Goal: Check status: Check status

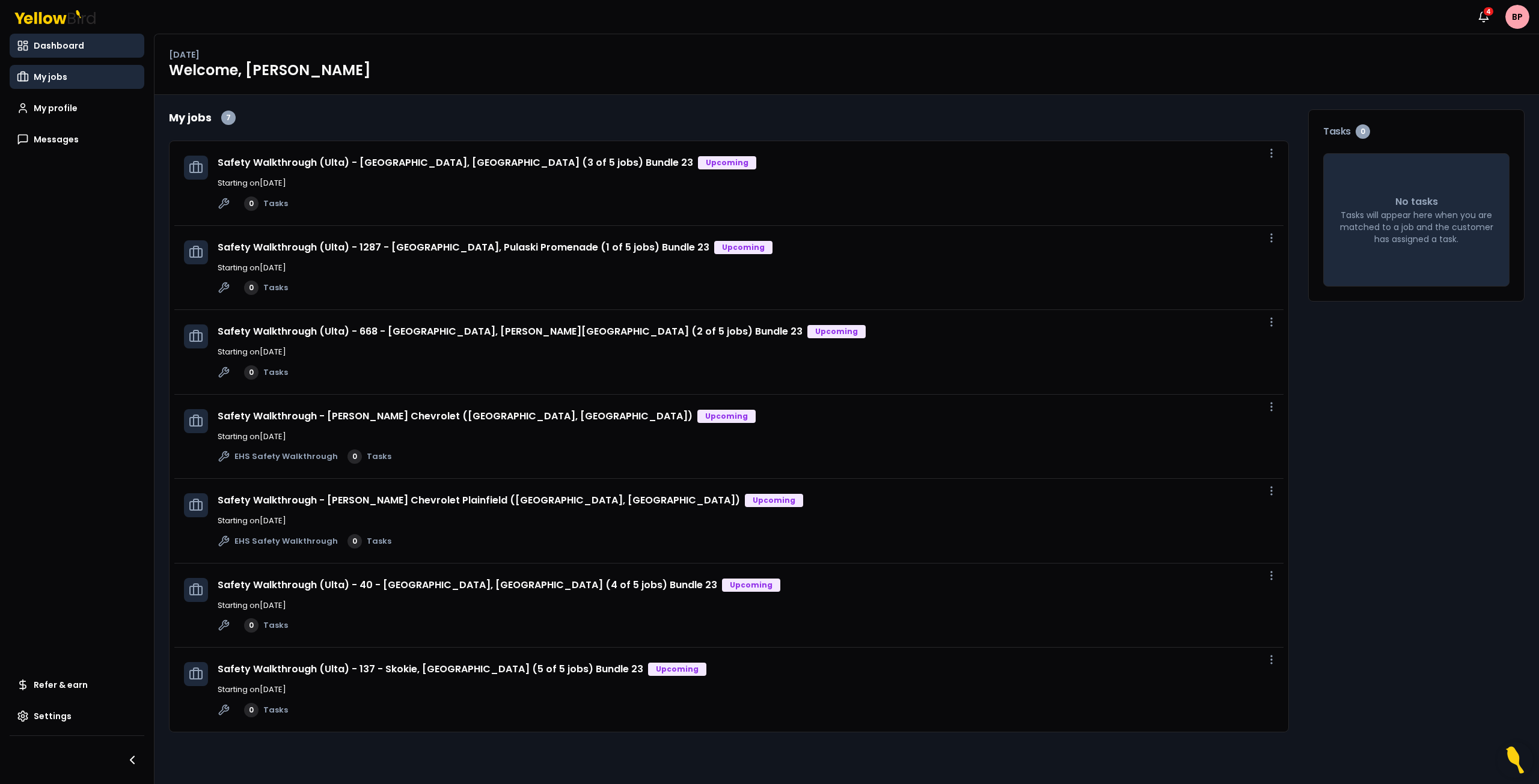
click at [52, 79] on span "My jobs" at bounding box center [50, 77] width 34 height 12
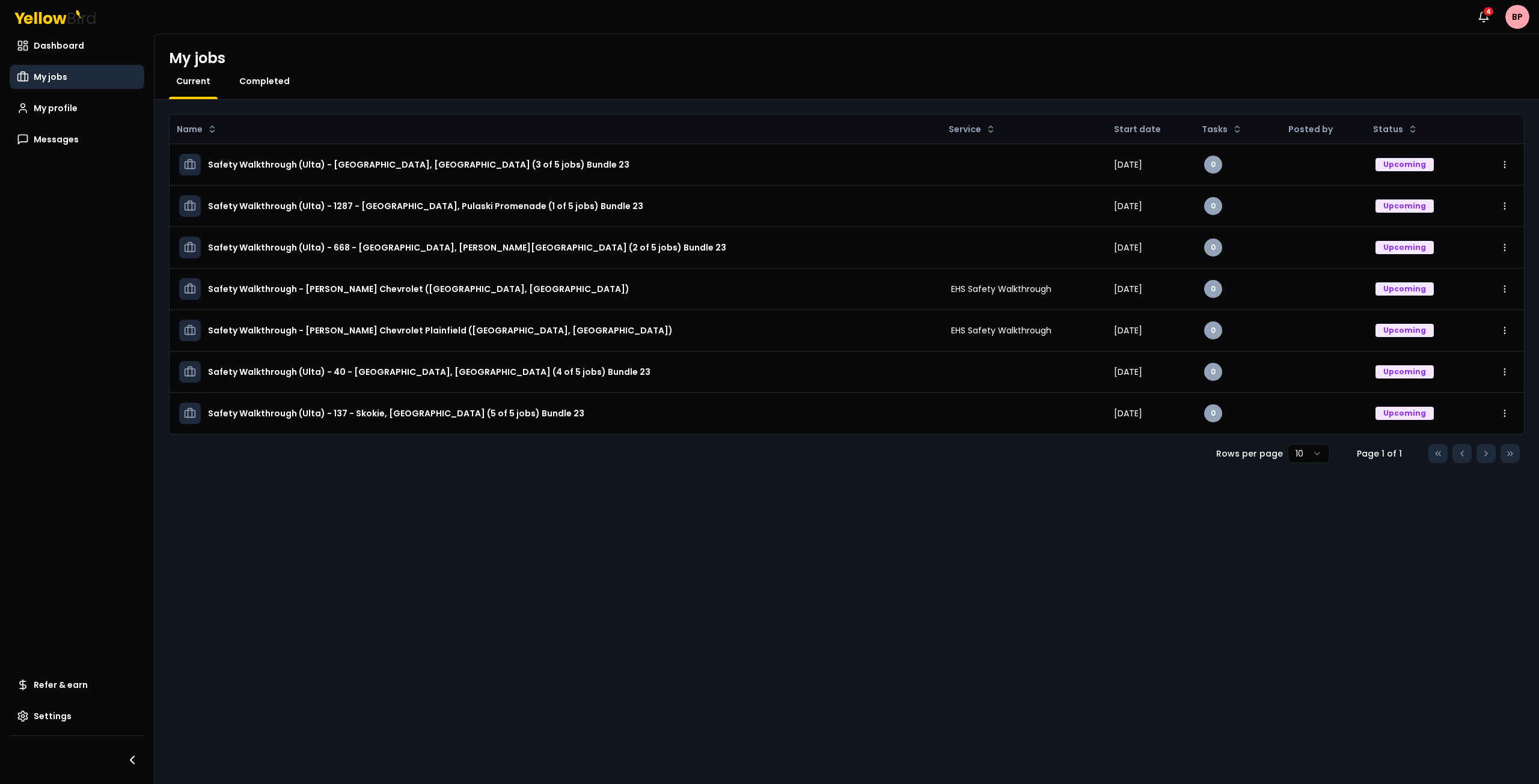
click at [273, 82] on span "Completed" at bounding box center [264, 81] width 50 height 12
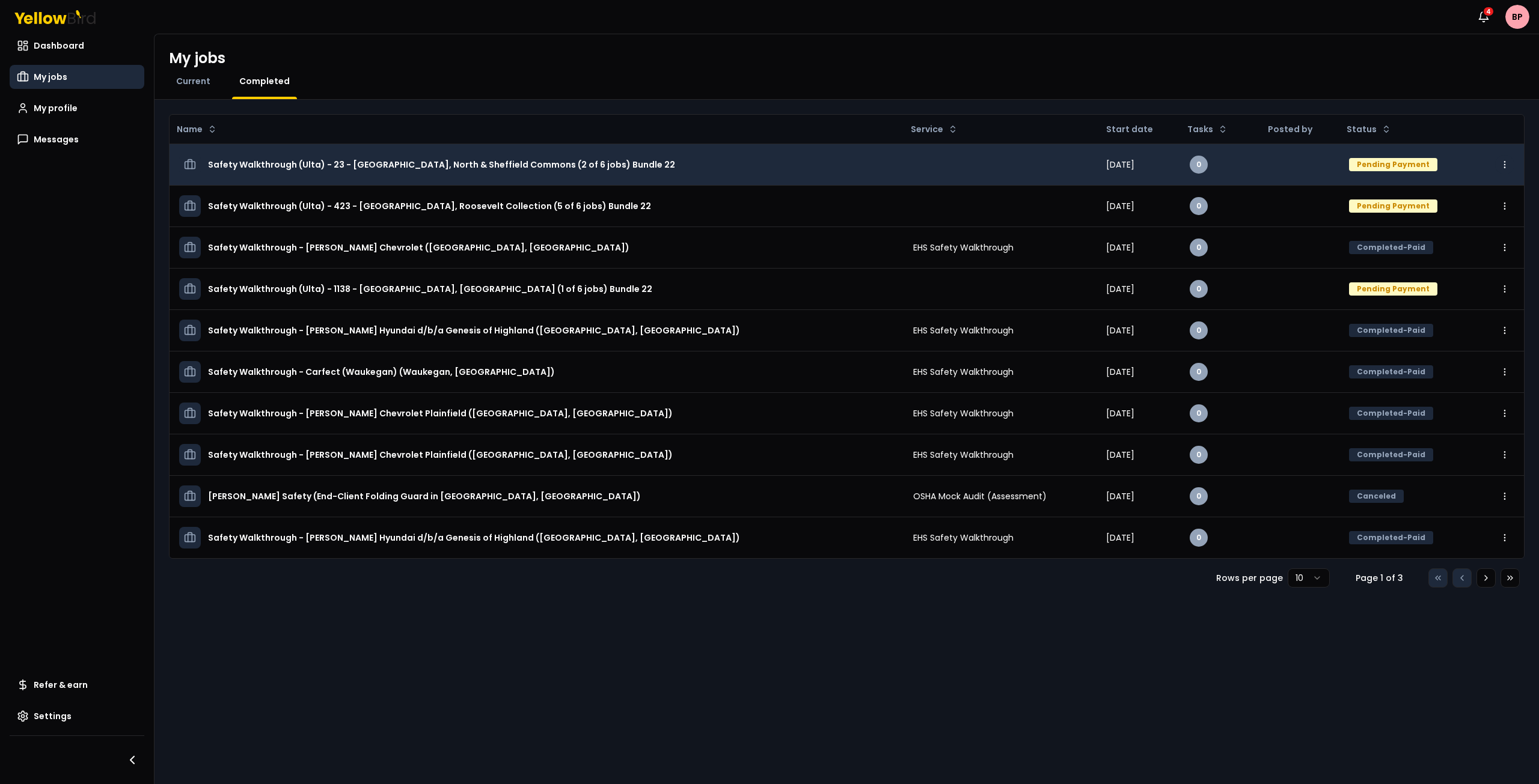
click at [1509, 166] on html "Notifications 4 BP Dashboard My jobs My profile Messages Refer & earn Settings …" at bounding box center [769, 392] width 1539 height 784
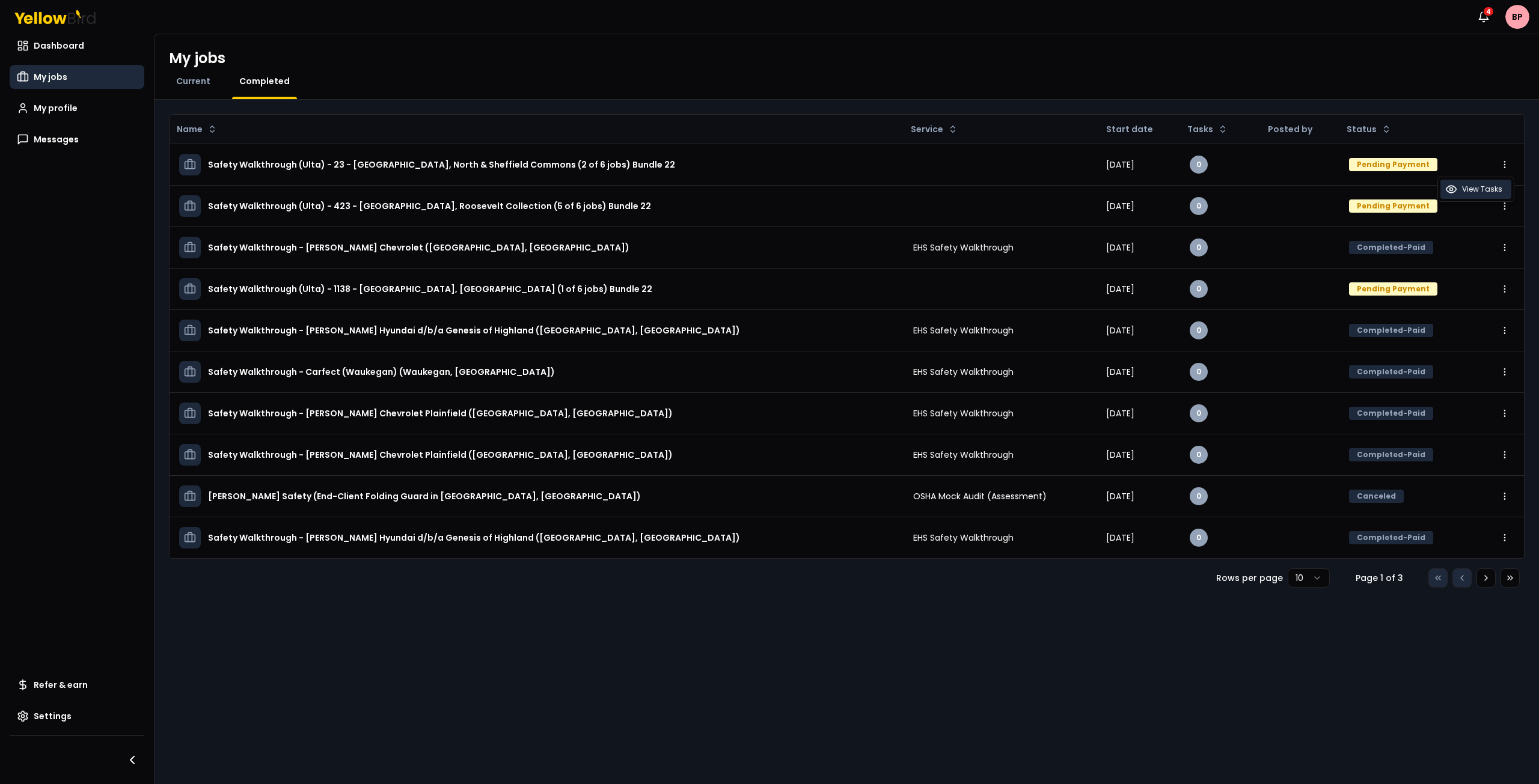
click at [1499, 185] on span "View Tasks" at bounding box center [1481, 189] width 40 height 9
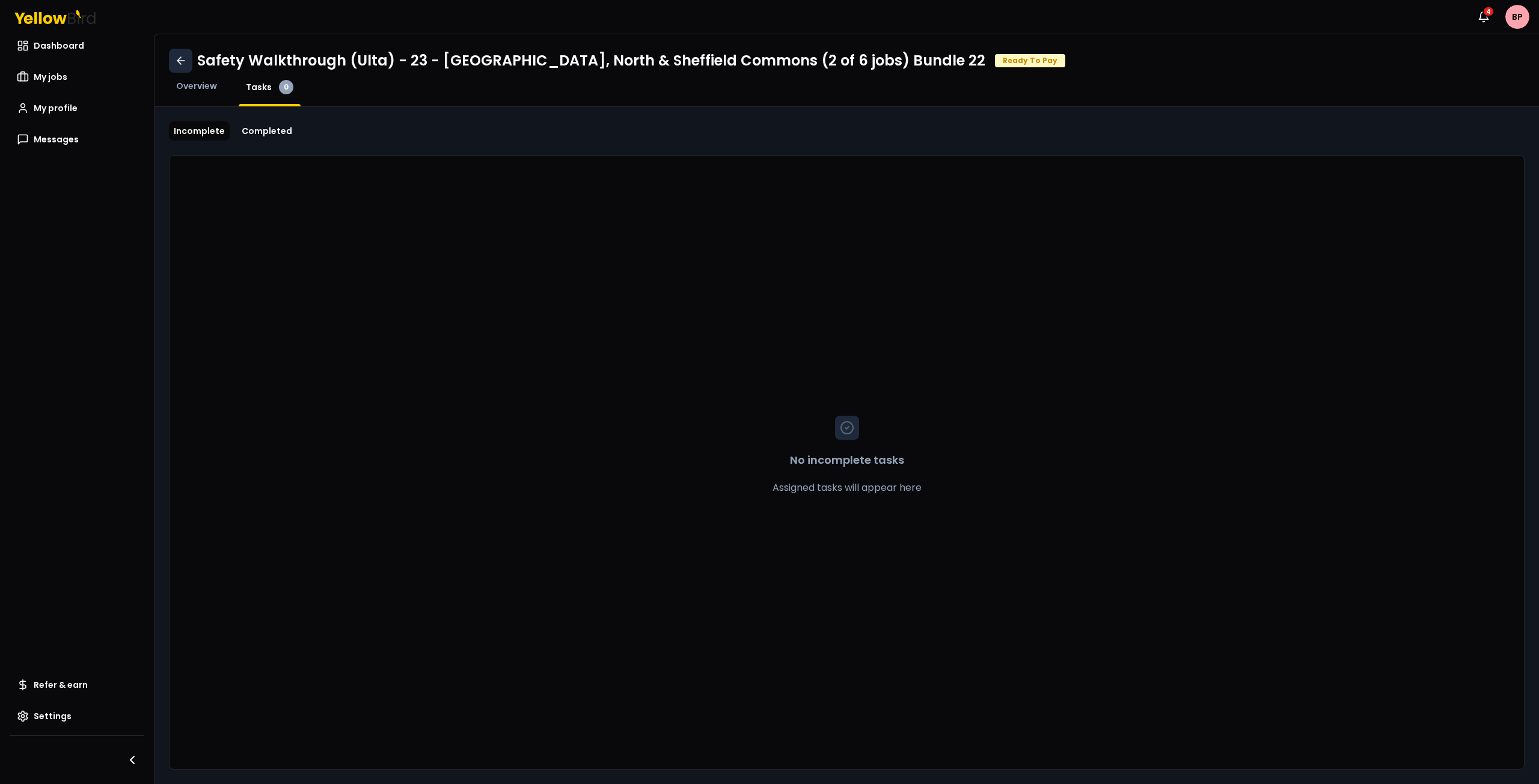
click at [178, 63] on icon at bounding box center [181, 61] width 12 height 12
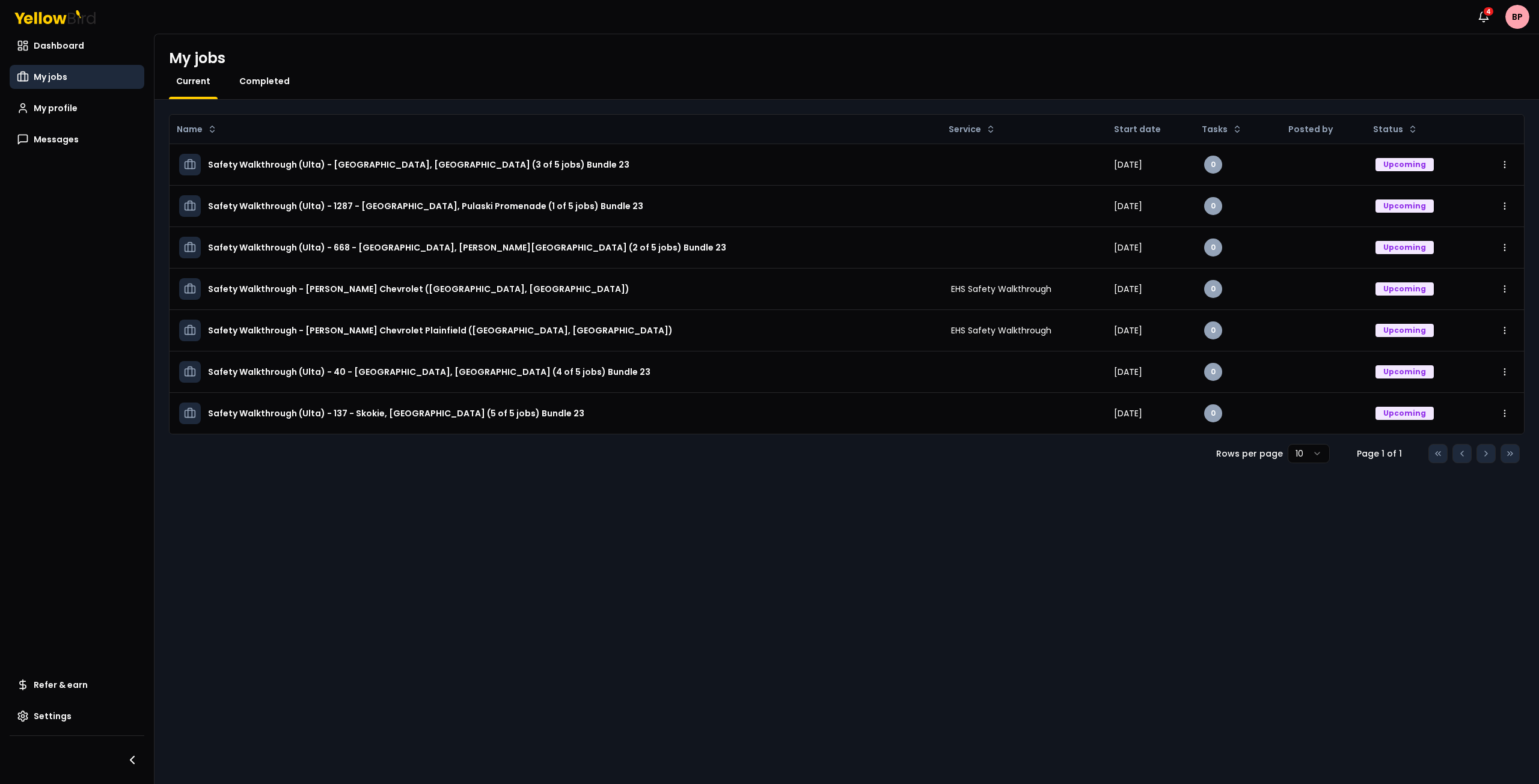
click at [271, 82] on span "Completed" at bounding box center [264, 81] width 50 height 12
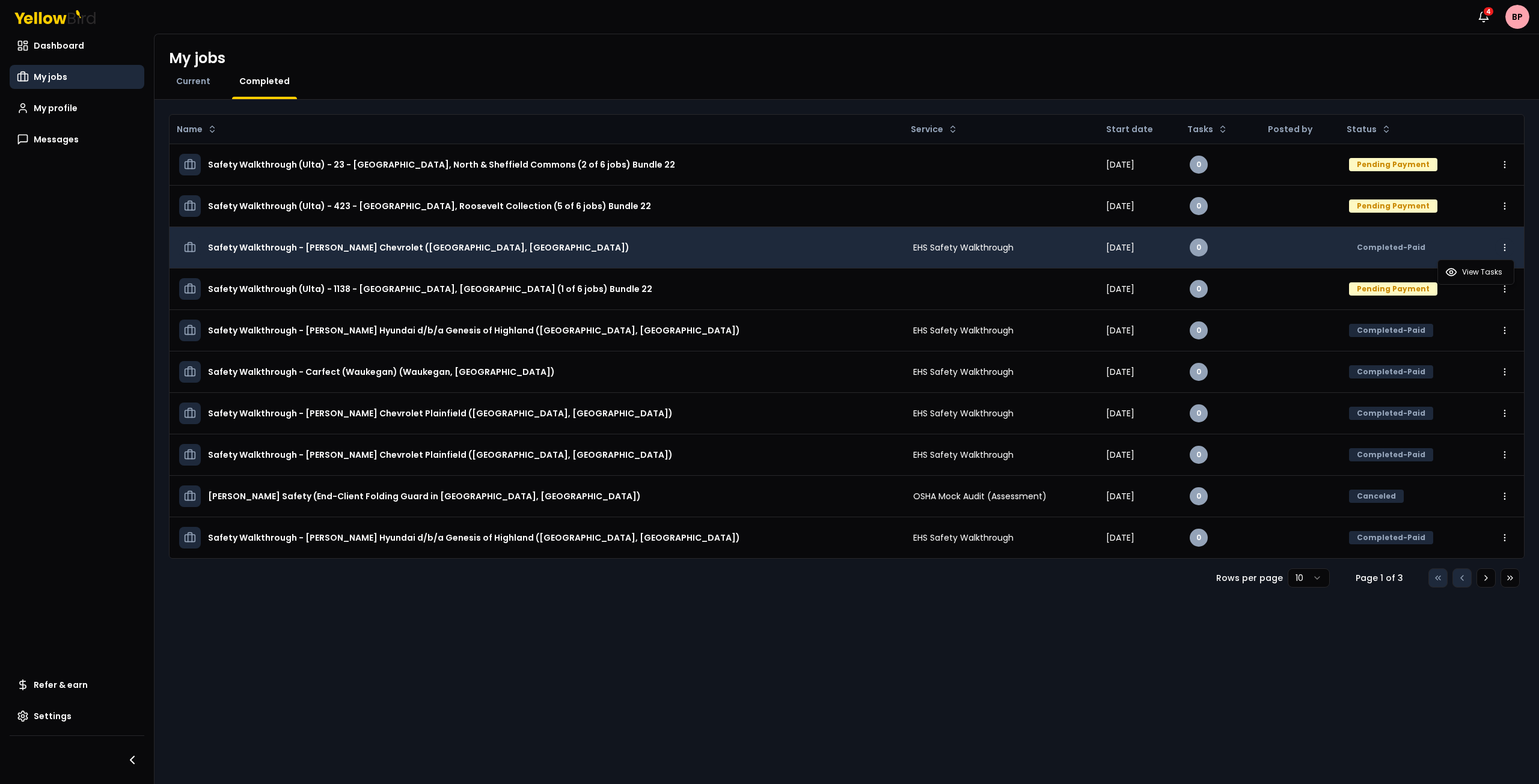
click at [1507, 249] on html "Notifications 4 BP Dashboard My jobs My profile Messages Refer & earn Settings …" at bounding box center [769, 392] width 1539 height 784
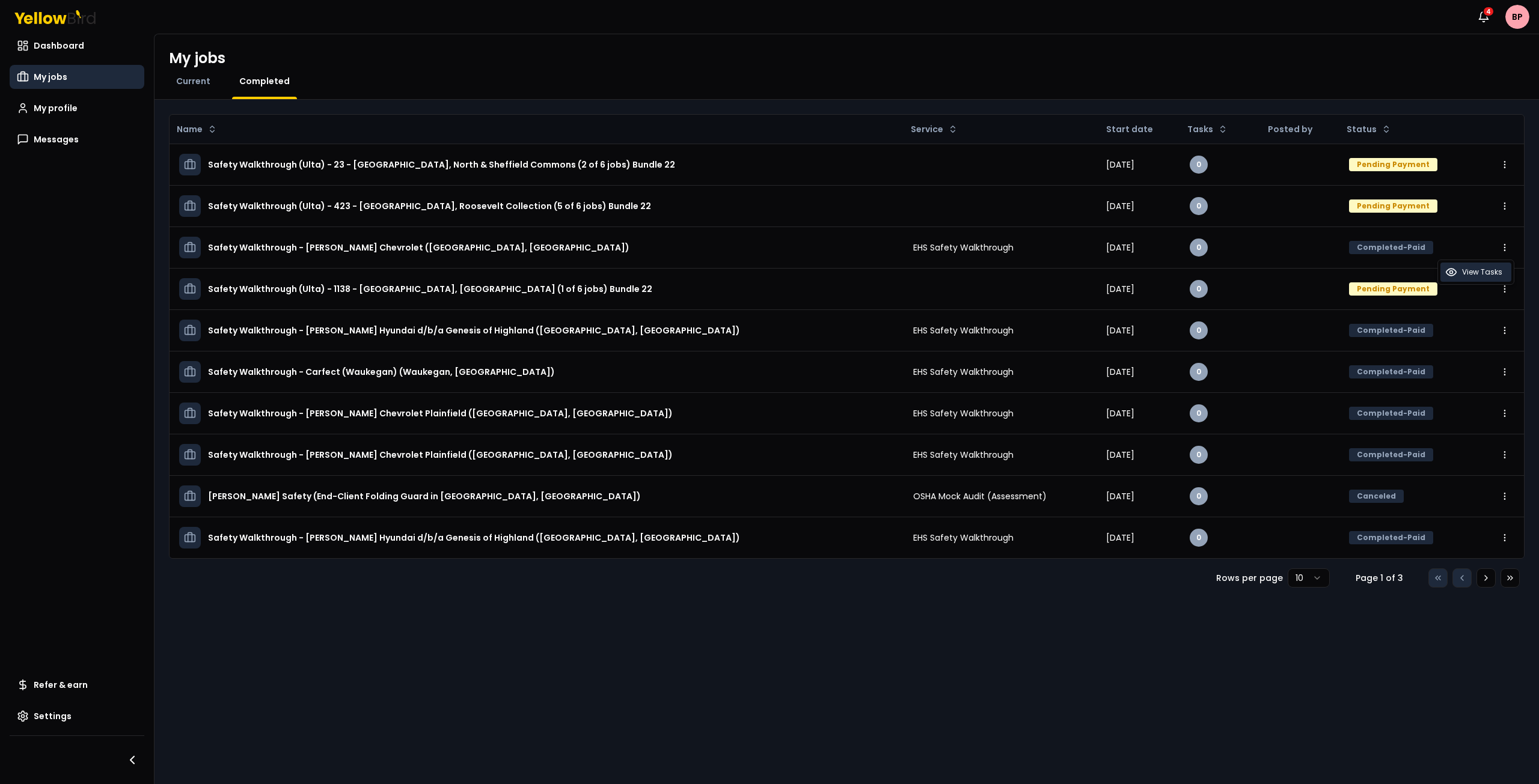
click at [1488, 271] on span "View Tasks" at bounding box center [1481, 272] width 40 height 9
